Goal: Go to known website: Go to known website

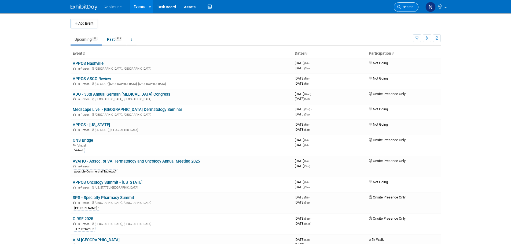
click at [401, 8] on span "Search" at bounding box center [407, 7] width 12 height 4
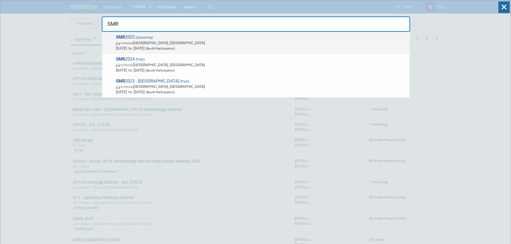
type input "SMR"
click at [154, 42] on span "In-Person Amsterdam, Netherlands" at bounding box center [261, 42] width 291 height 5
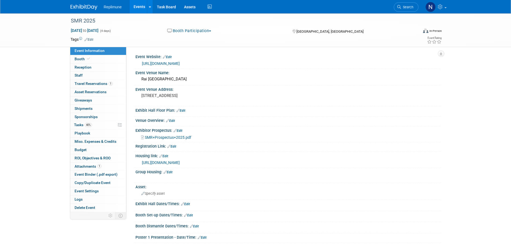
click at [177, 64] on link "[URL][DOMAIN_NAME]" at bounding box center [161, 63] width 38 height 4
